Goal: Communication & Community: Connect with others

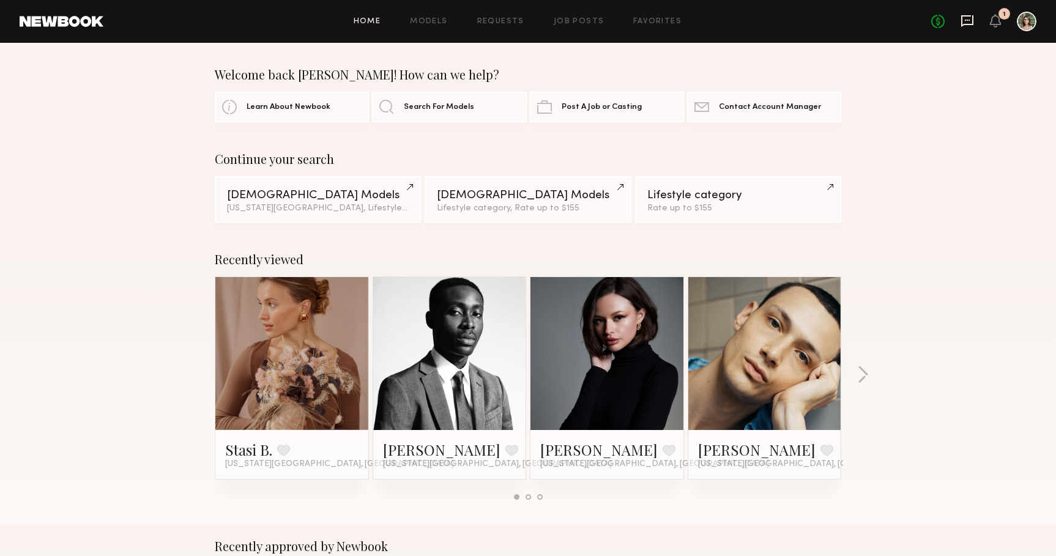
click at [969, 20] on icon at bounding box center [967, 20] width 5 height 1
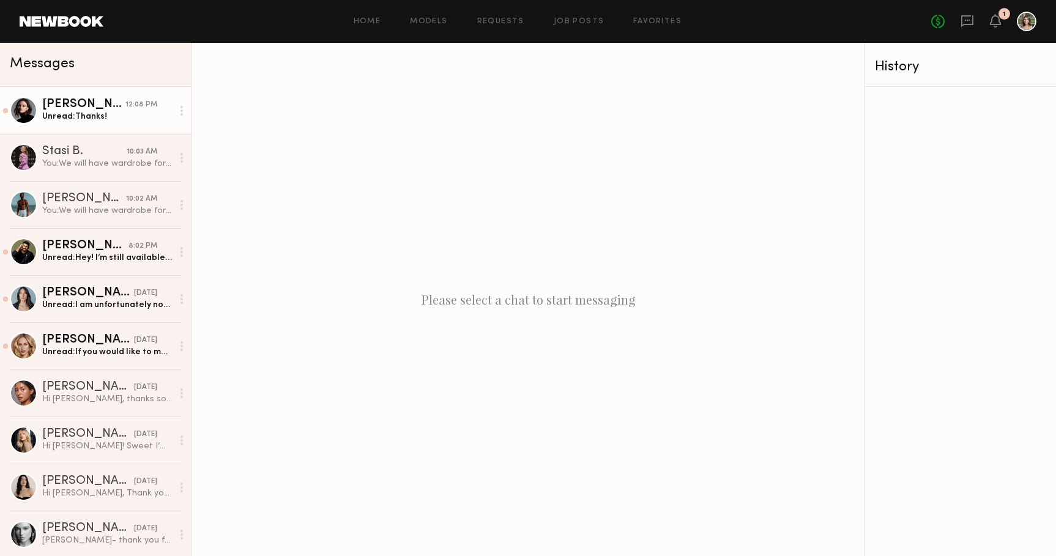
click at [61, 103] on div "[PERSON_NAME]" at bounding box center [83, 104] width 83 height 12
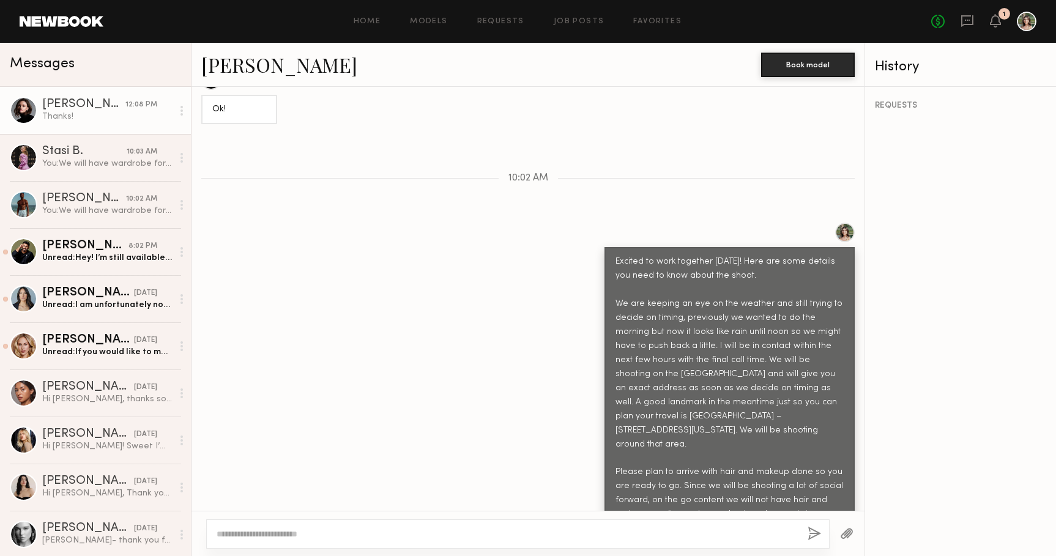
scroll to position [1445, 0]
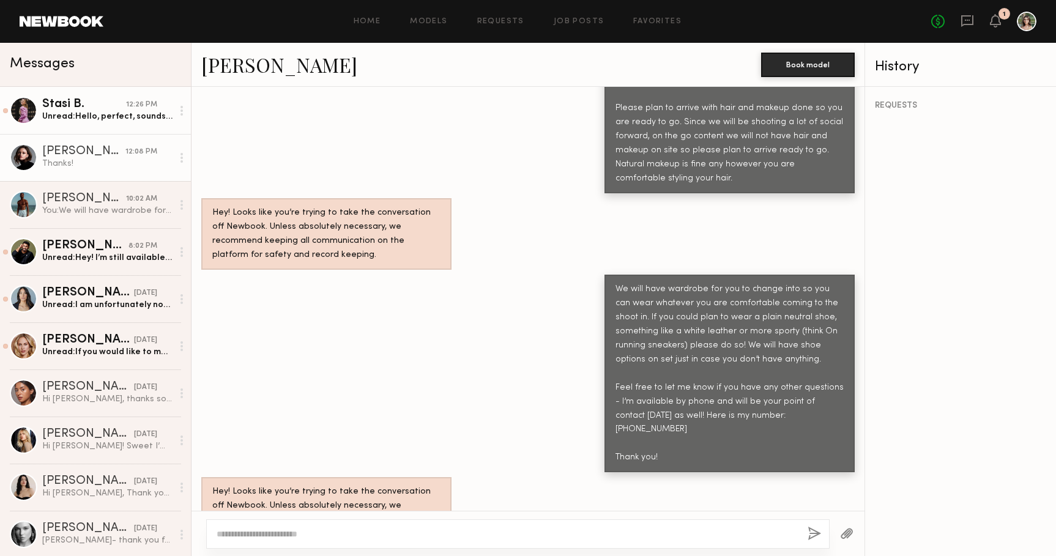
click at [87, 113] on div "Unread: Hello, perfect, sounds good! My phone is [PHONE_NUMBER] Keep me updated…" at bounding box center [107, 117] width 130 height 12
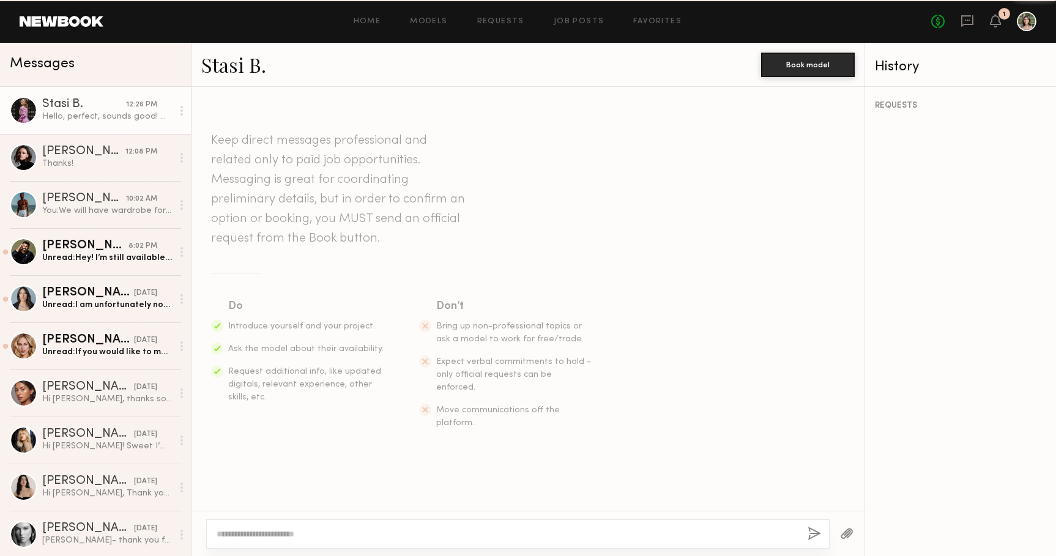
scroll to position [1586, 0]
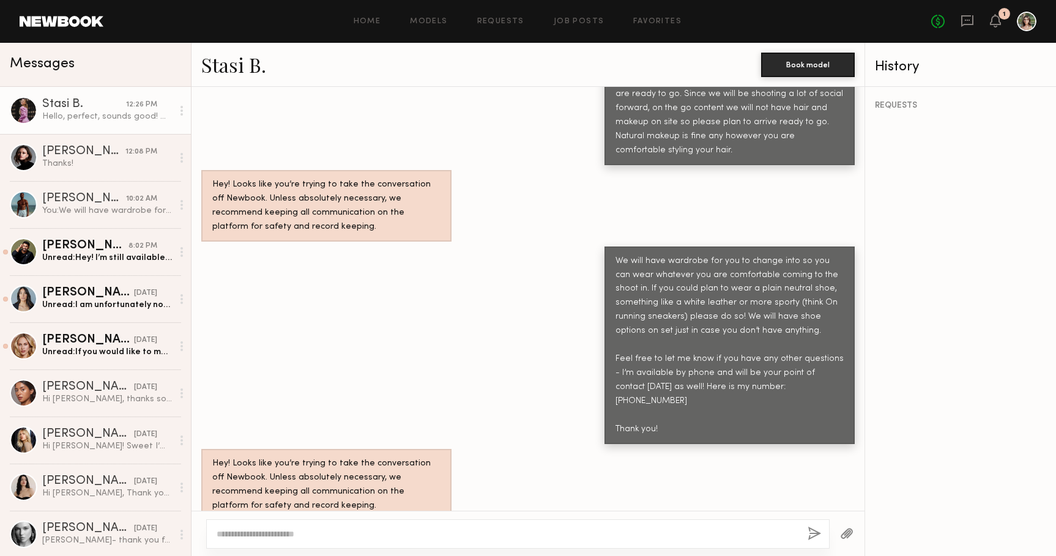
click at [507, 525] on div "Hello, perfect, sounds good! My phone is [PHONE_NUMBER] Keep me updated on the …" at bounding box center [527, 561] width 673 height 72
